Goal: Task Accomplishment & Management: Manage account settings

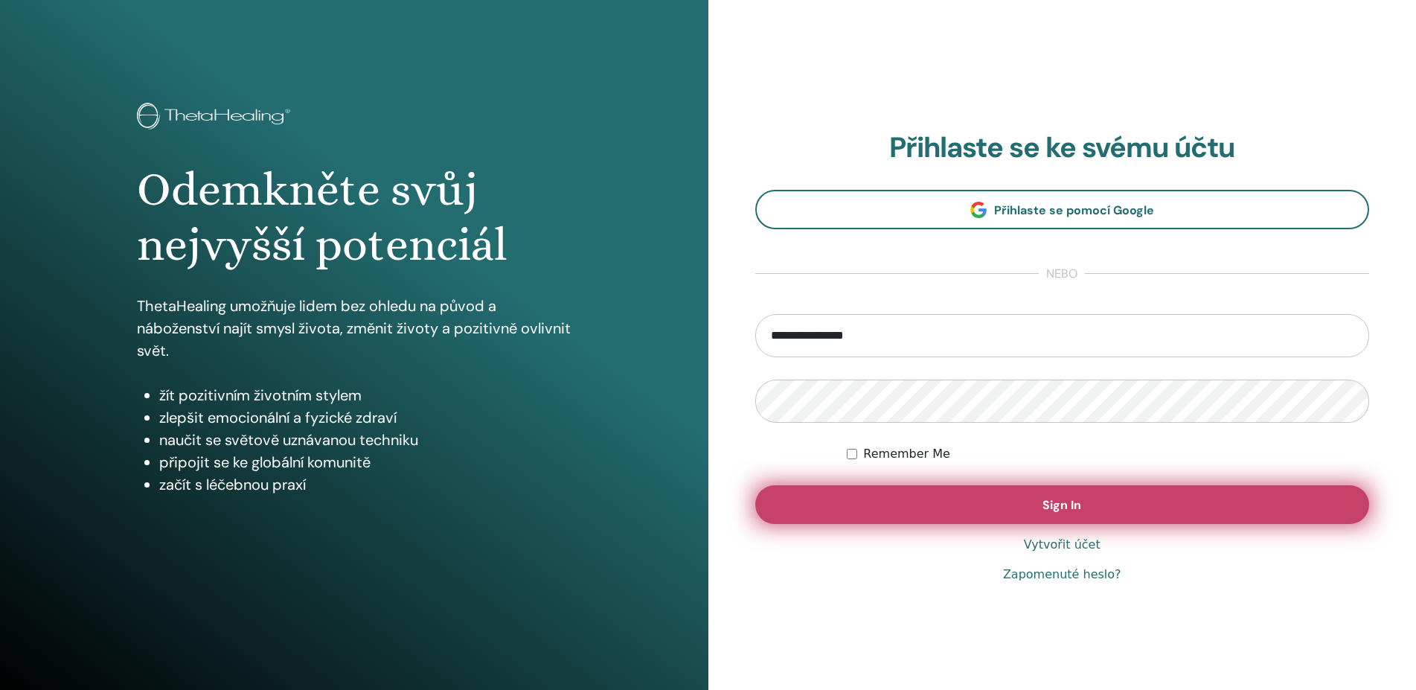
type input "**********"
click at [1056, 505] on span "Sign In" at bounding box center [1062, 505] width 39 height 16
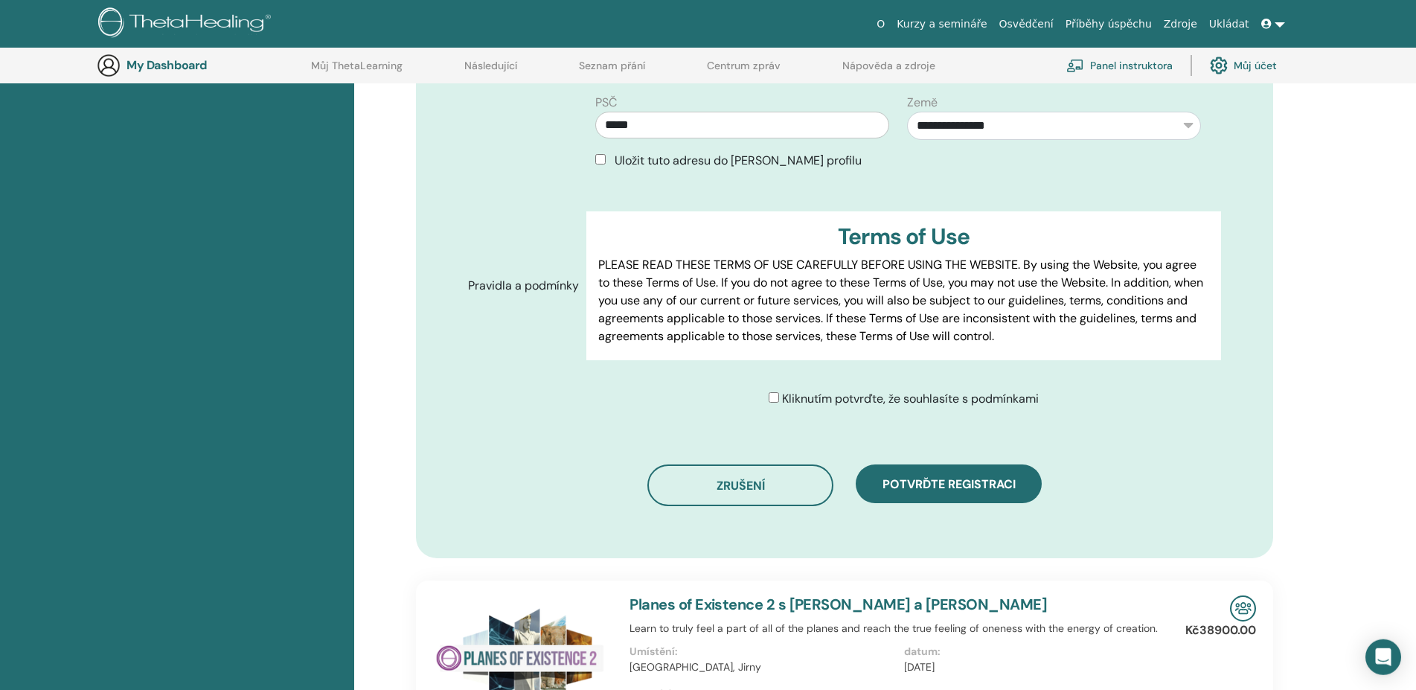
scroll to position [642, 0]
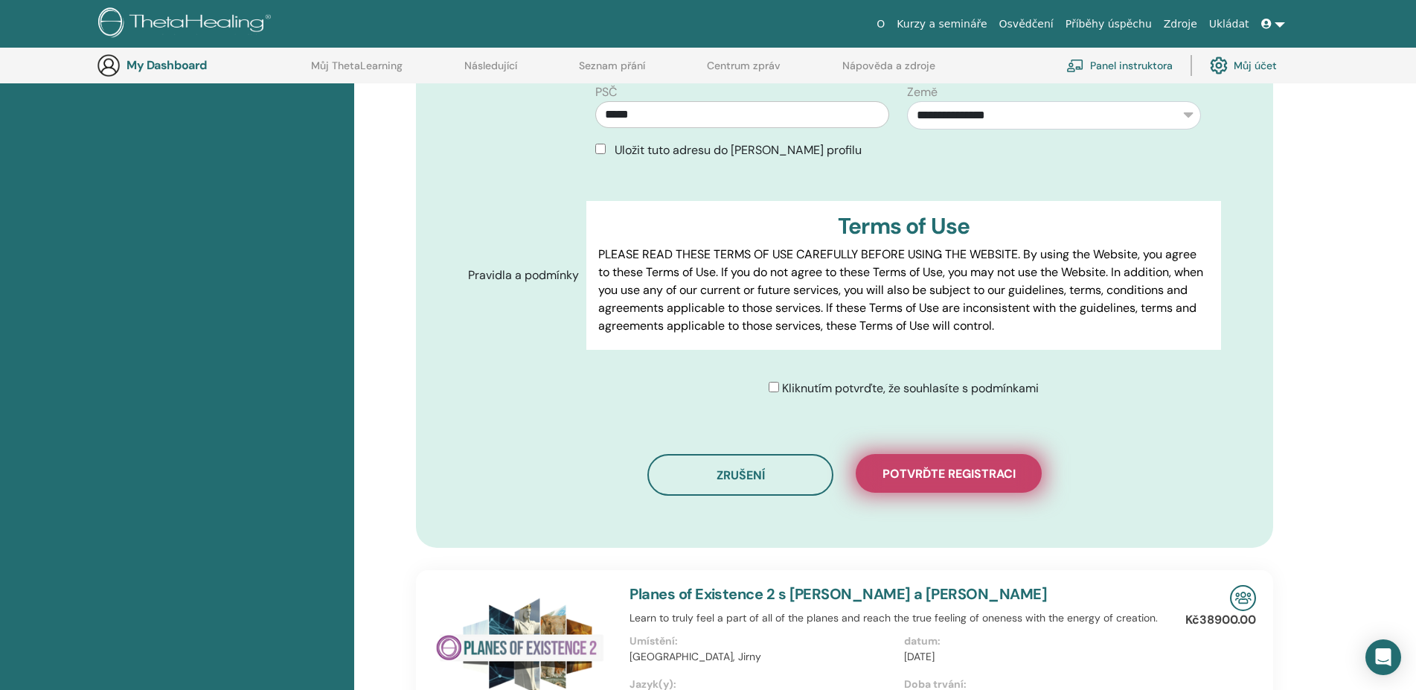
click at [940, 466] on span "Potvrďte registraci" at bounding box center [949, 474] width 133 height 16
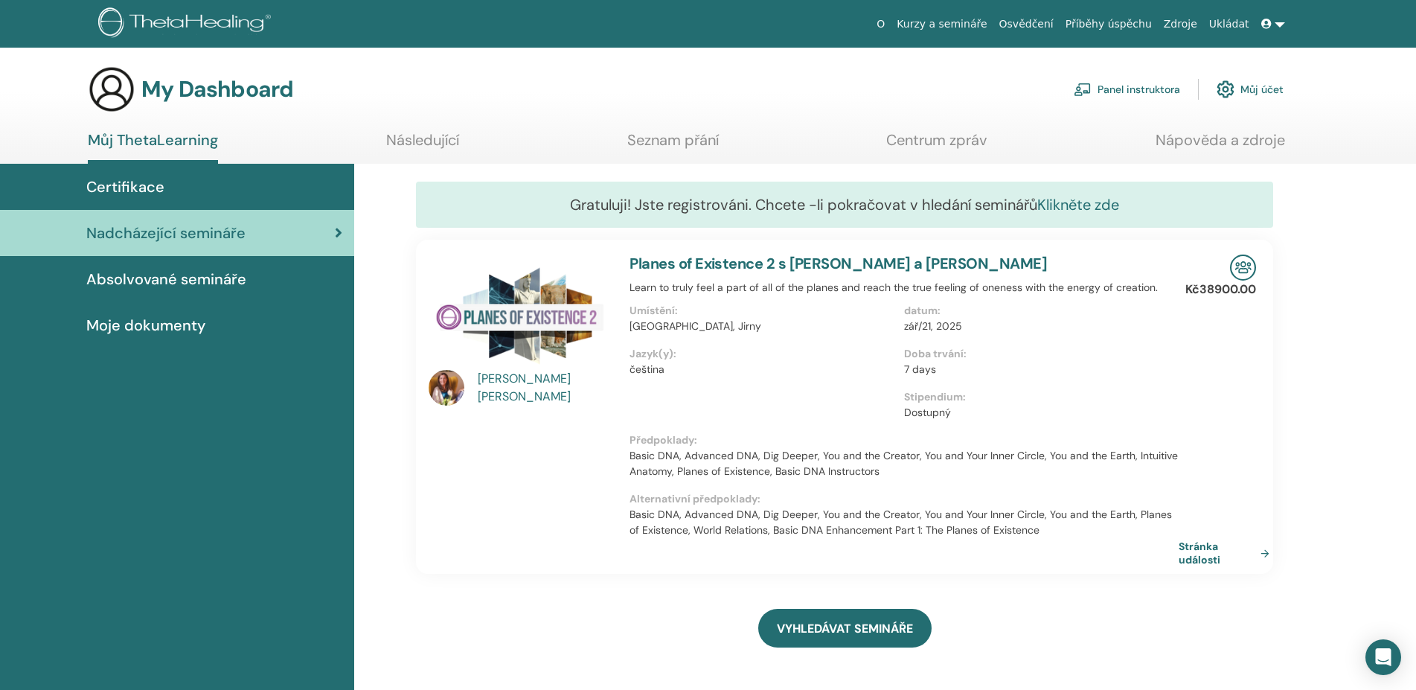
click at [1096, 203] on link "Klikněte zde" at bounding box center [1078, 204] width 82 height 19
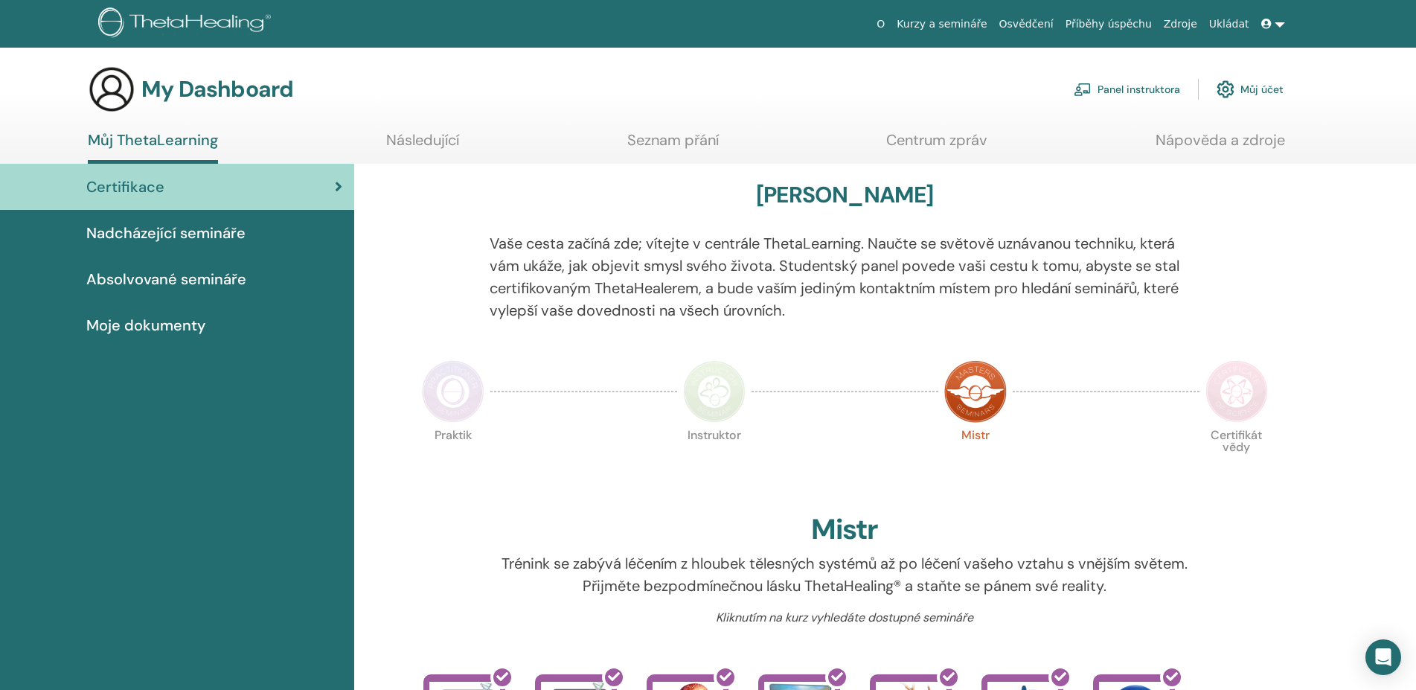
click at [1278, 31] on link at bounding box center [1273, 24] width 36 height 28
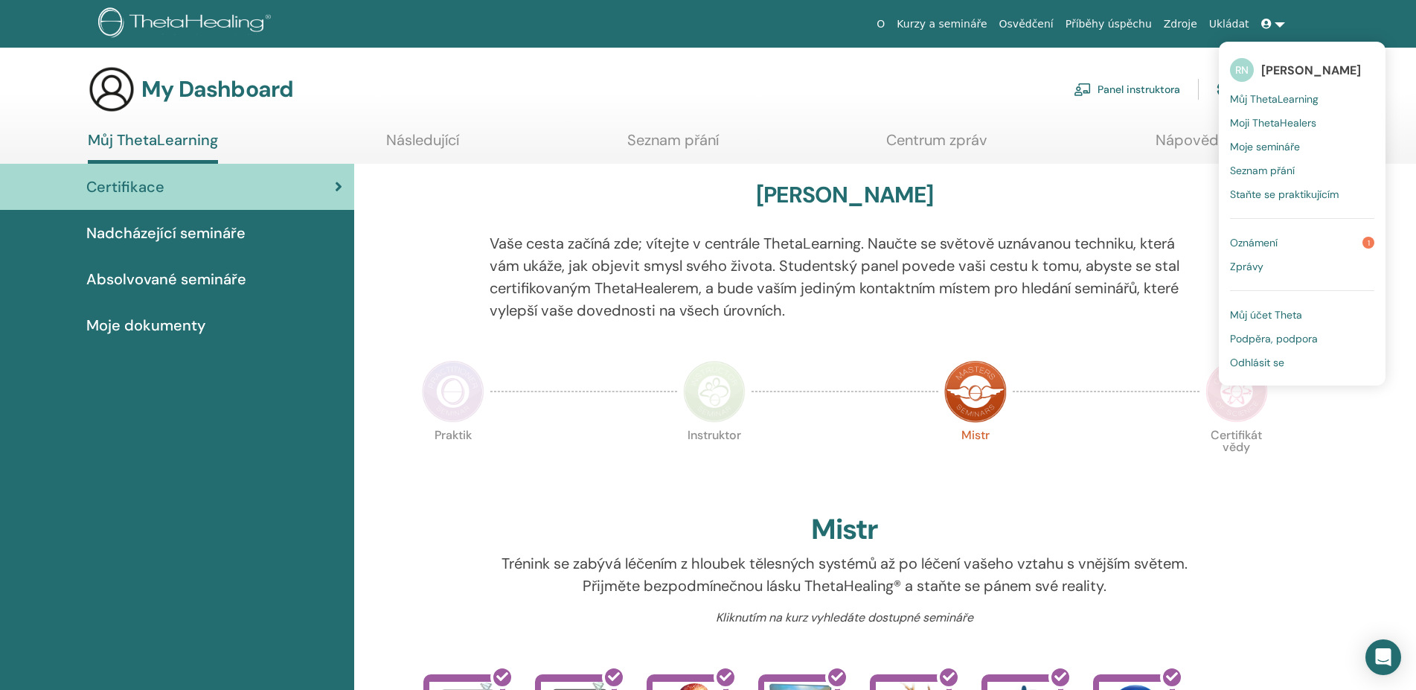
click at [1263, 311] on span "Můj účet Theta" at bounding box center [1266, 314] width 72 height 13
click at [1263, 311] on div at bounding box center [1248, 285] width 73 height 107
